Goal: Check status: Check status

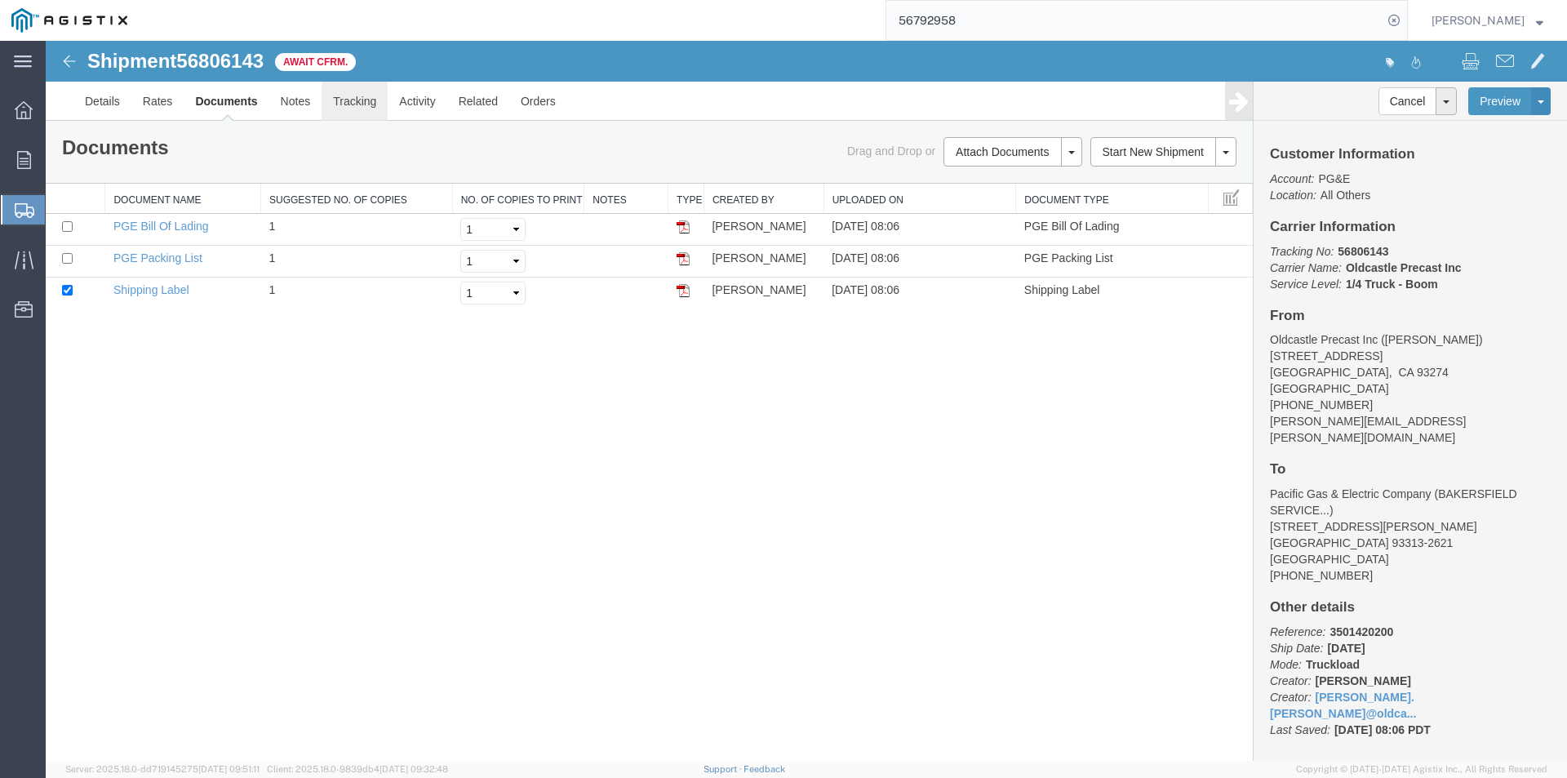
click at [357, 109] on link "Tracking" at bounding box center [355, 101] width 66 height 39
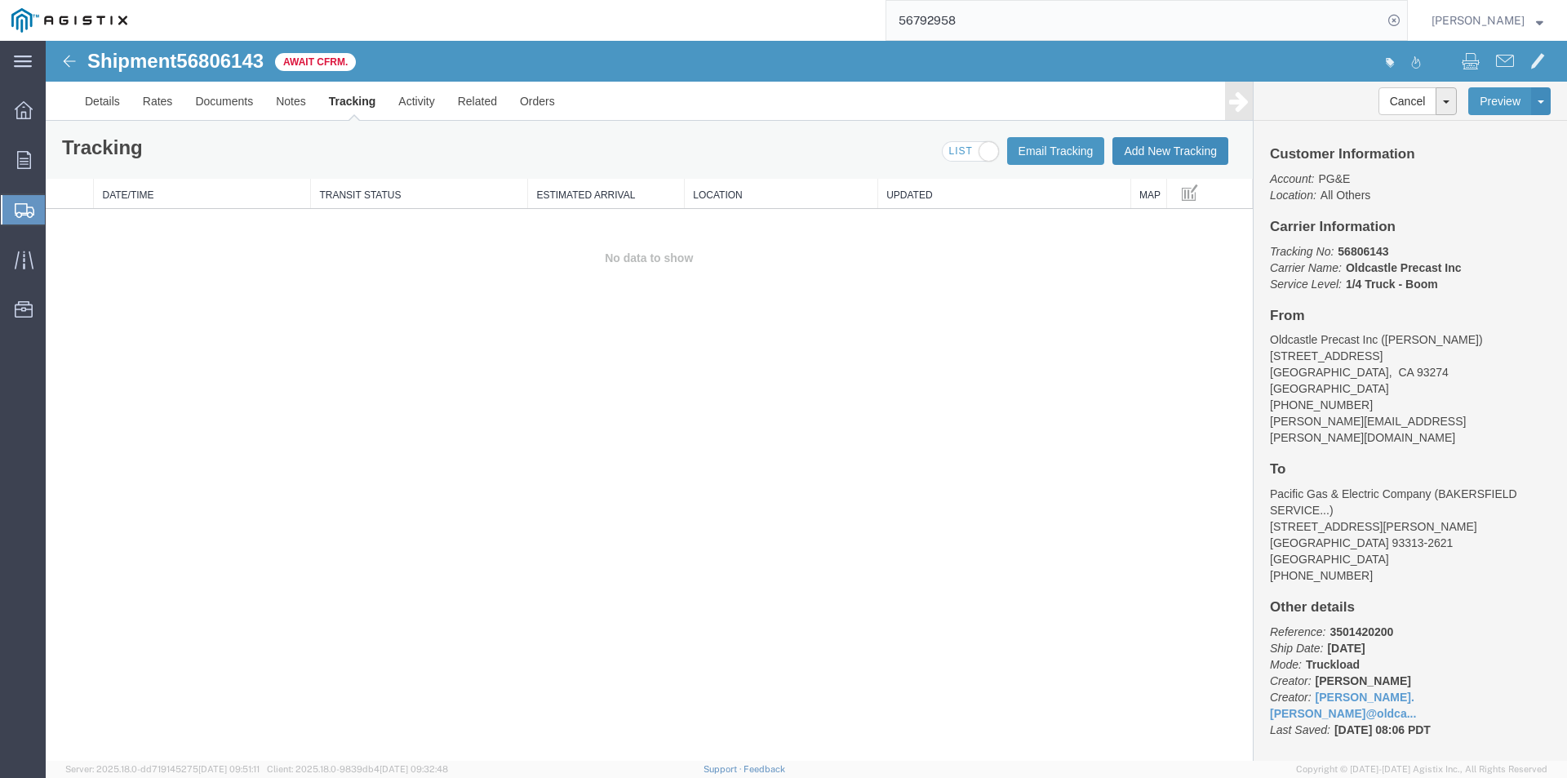
click at [1154, 148] on button "Add New Tracking" at bounding box center [1170, 151] width 116 height 28
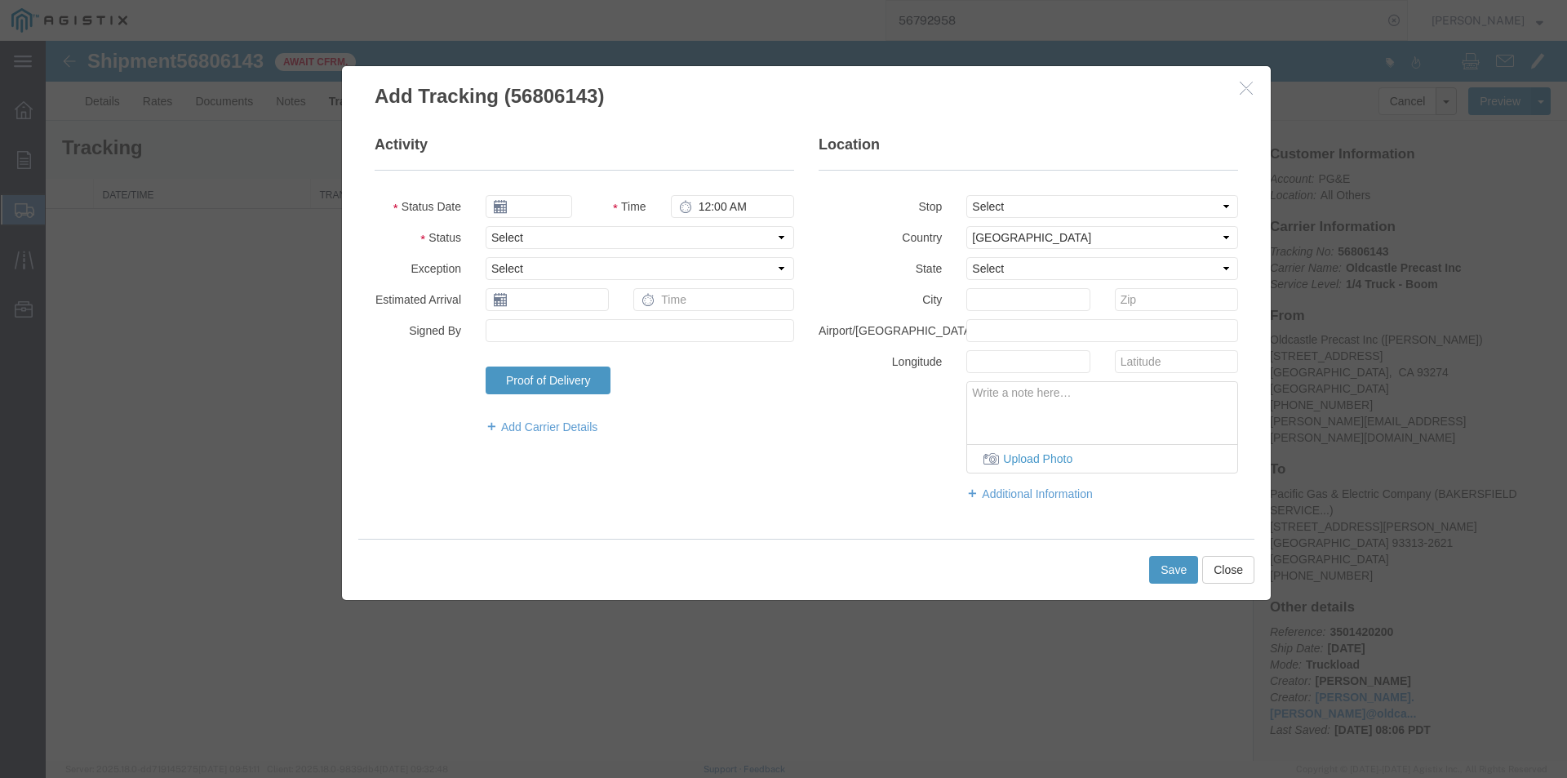
type input "[DATE]"
type input "10:00 AM"
click at [533, 238] on select "Select Arrival Notice Available Arrival Notice Imported Arrive at Delivery Loca…" at bounding box center [640, 237] width 309 height 23
click at [517, 212] on input "[DATE]" at bounding box center [529, 206] width 87 height 23
click at [522, 327] on td "15" at bounding box center [522, 333] width 24 height 24
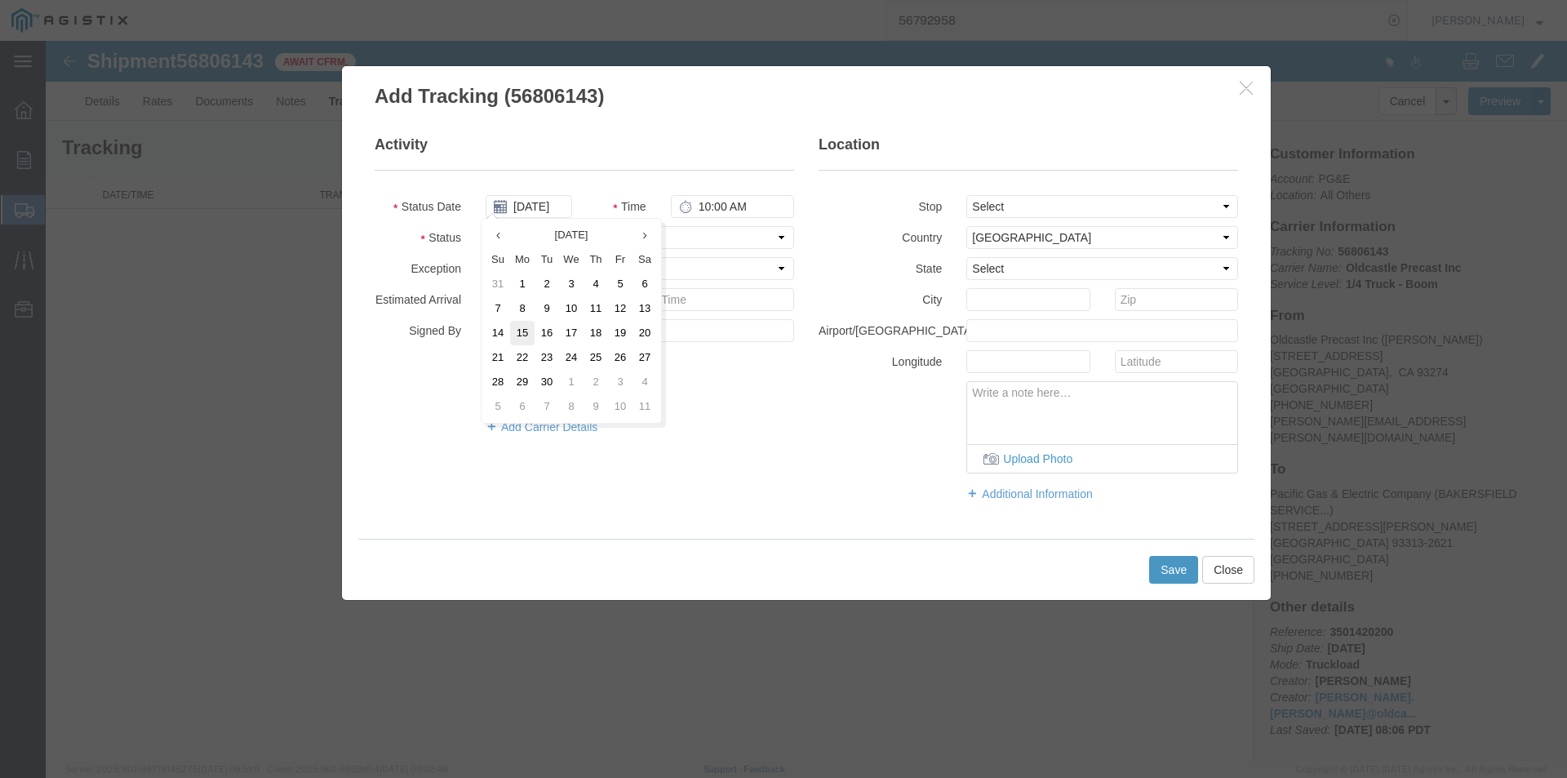
type input "[DATE]"
click at [557, 239] on select "Select Arrival Notice Available Arrival Notice Imported Arrive at Delivery Loca…" at bounding box center [640, 237] width 309 height 23
select select "DELIVRED"
click at [486, 226] on select "Select Arrival Notice Available Arrival Notice Imported Arrive at Delivery Loca…" at bounding box center [640, 237] width 309 height 23
click at [844, 467] on div "Upload Photo" at bounding box center [1028, 427] width 444 height 92
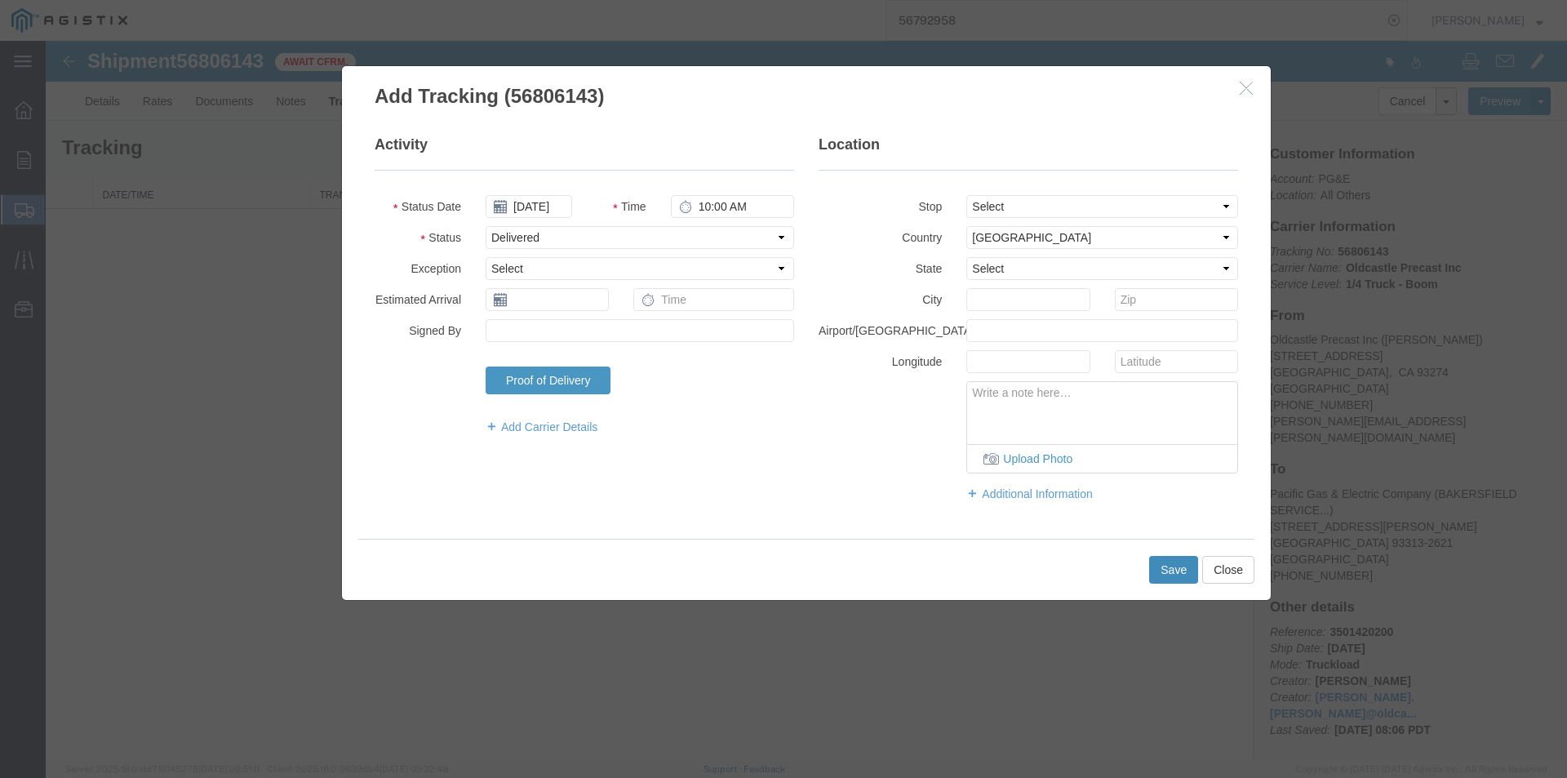
click at [1188, 569] on button "Save" at bounding box center [1173, 570] width 49 height 28
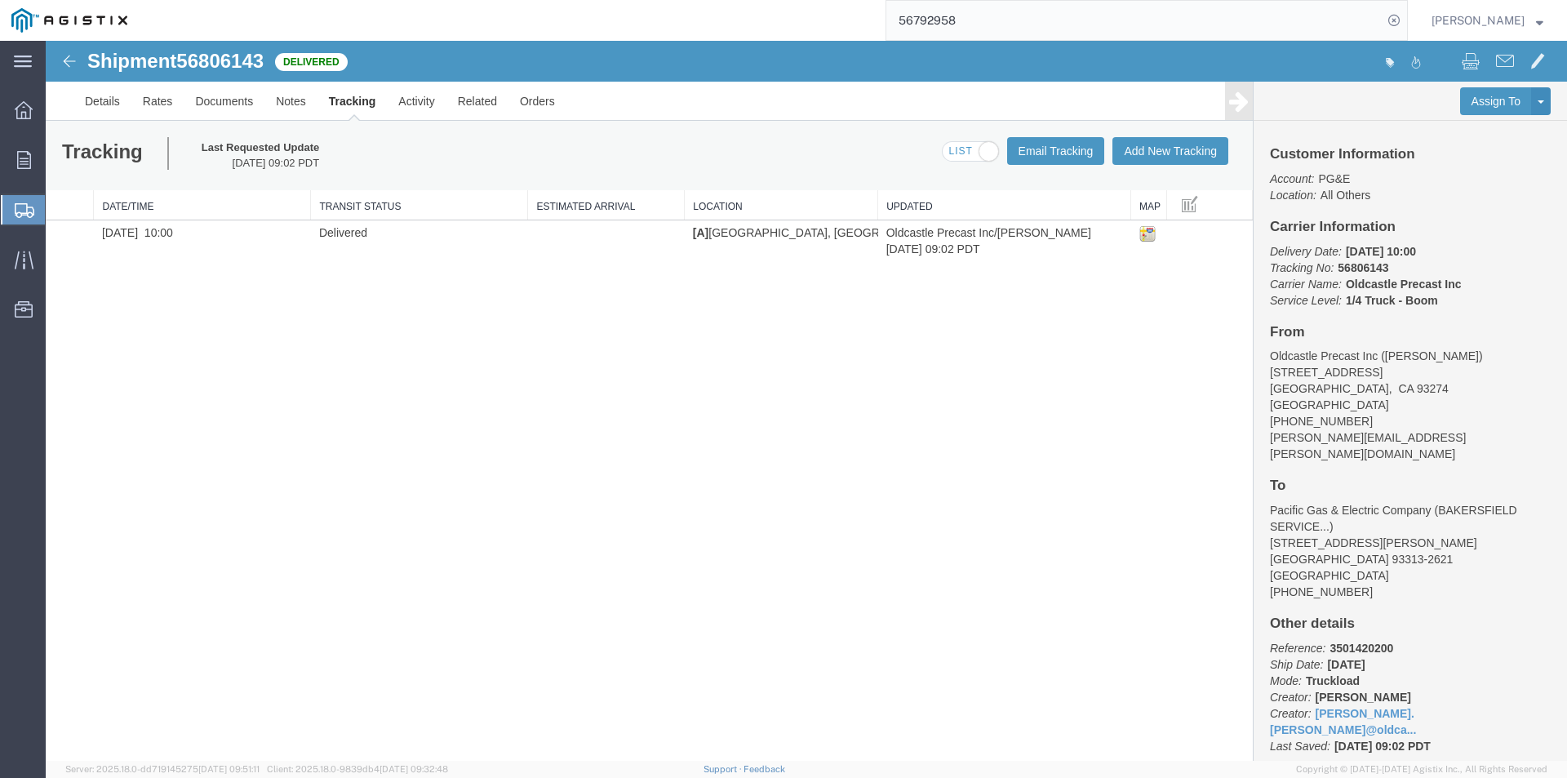
click at [1543, 18] on strong "button" at bounding box center [1539, 20] width 7 height 6
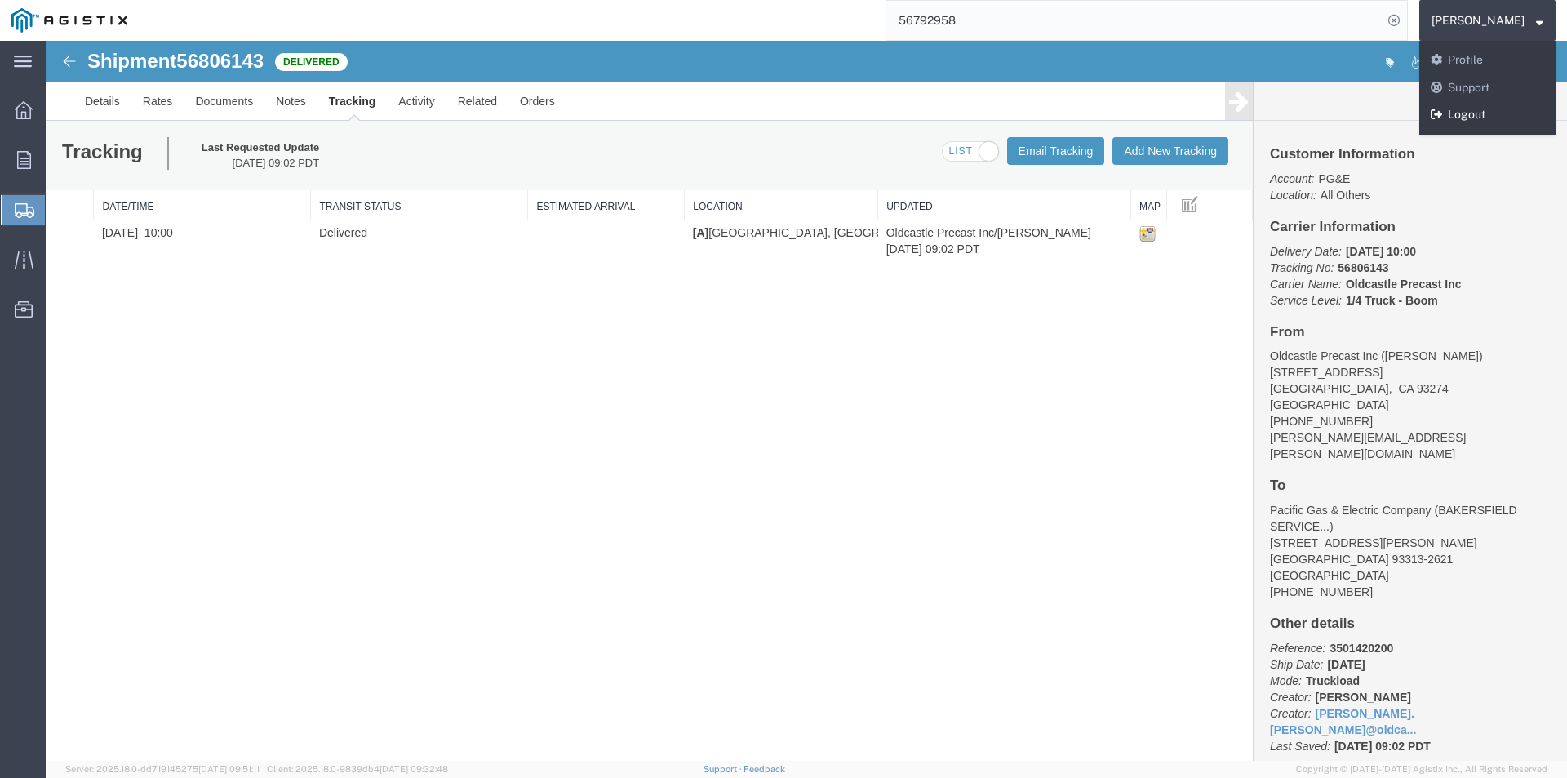
click at [1503, 119] on link "Logout" at bounding box center [1487, 115] width 136 height 28
